Goal: Obtain resource: Download file/media

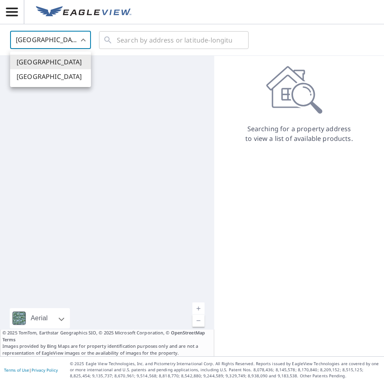
click at [76, 40] on body "DD DD United States US ​ ​ Aerial Road A standard road map Aerial A detailed lo…" at bounding box center [192, 191] width 384 height 383
click at [58, 73] on li "[GEOGRAPHIC_DATA]" at bounding box center [50, 76] width 81 height 15
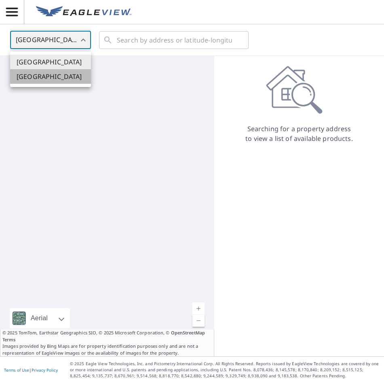
type input "CA"
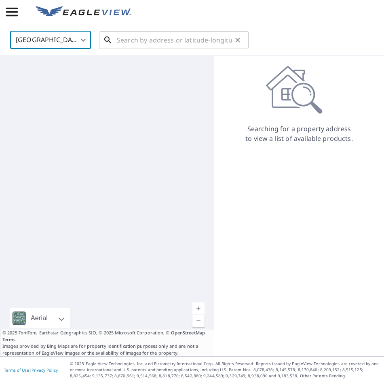
click at [160, 43] on input "text" at bounding box center [174, 40] width 115 height 23
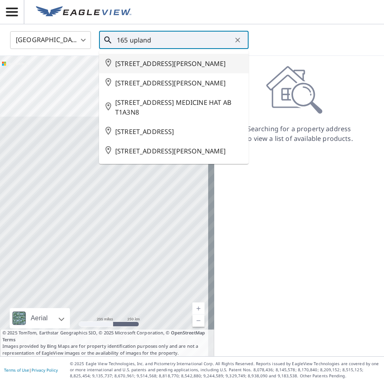
click at [142, 61] on span "[STREET_ADDRESS][PERSON_NAME]" at bounding box center [178, 64] width 127 height 10
type input "[STREET_ADDRESS][PERSON_NAME]"
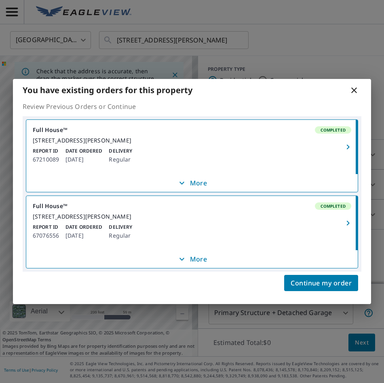
click at [205, 264] on p "More" at bounding box center [192, 259] width 30 height 10
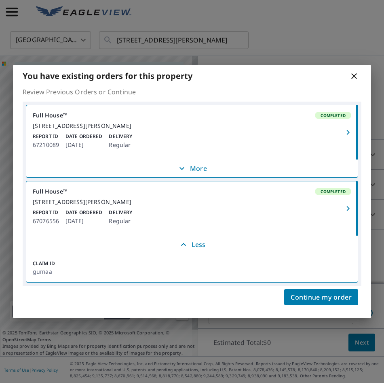
click at [91, 216] on p "Date Ordered" at bounding box center [84, 212] width 37 height 7
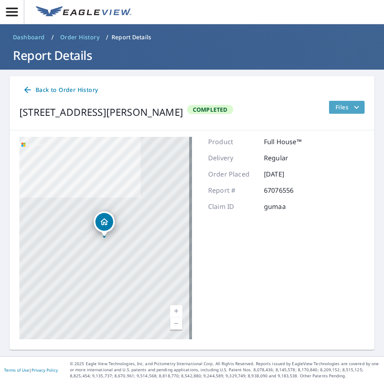
click at [352, 105] on icon "filesDropdownBtn-67076556" at bounding box center [357, 107] width 10 height 10
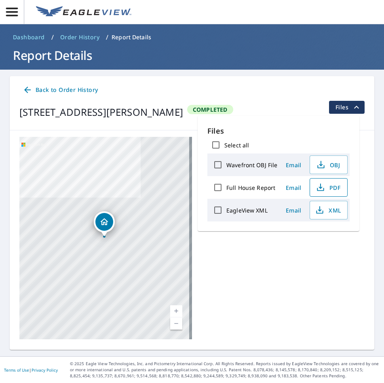
click at [331, 188] on span "PDF" at bounding box center [328, 187] width 26 height 10
